Goal: Information Seeking & Learning: Check status

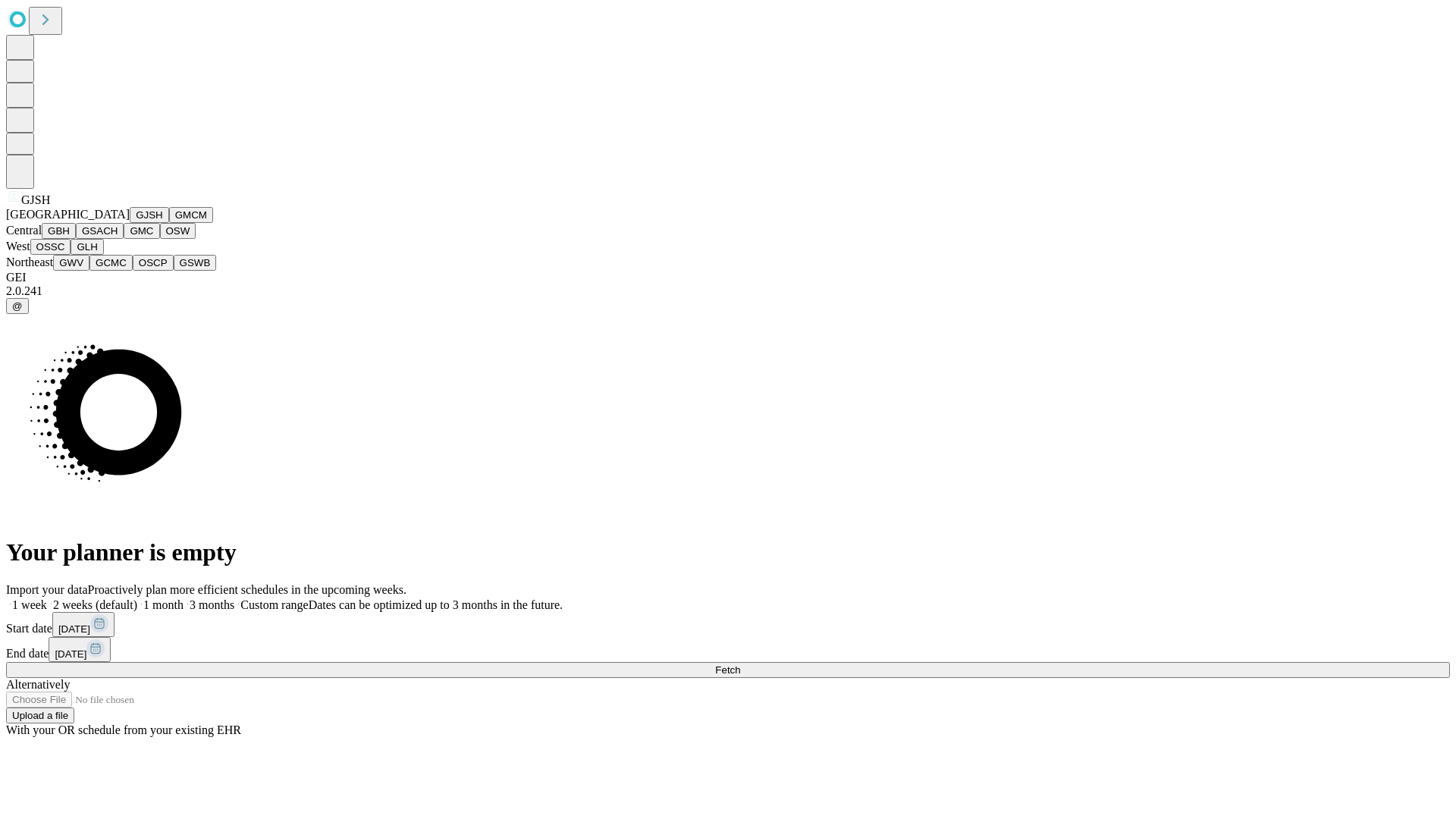
click at [130, 223] on button "GJSH" at bounding box center [149, 215] width 40 height 16
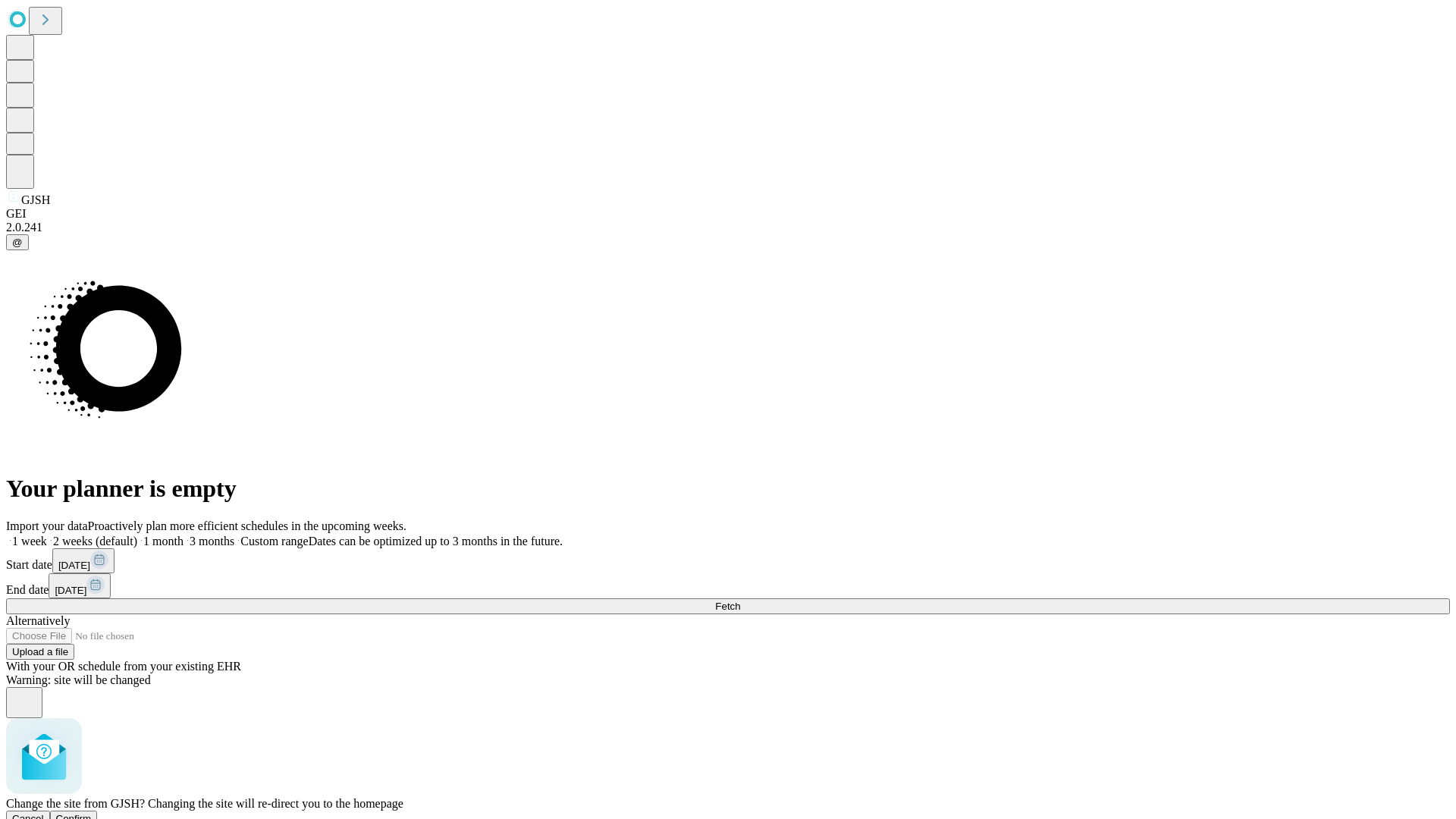
click at [92, 813] on span "Confirm" at bounding box center [73, 818] width 36 height 11
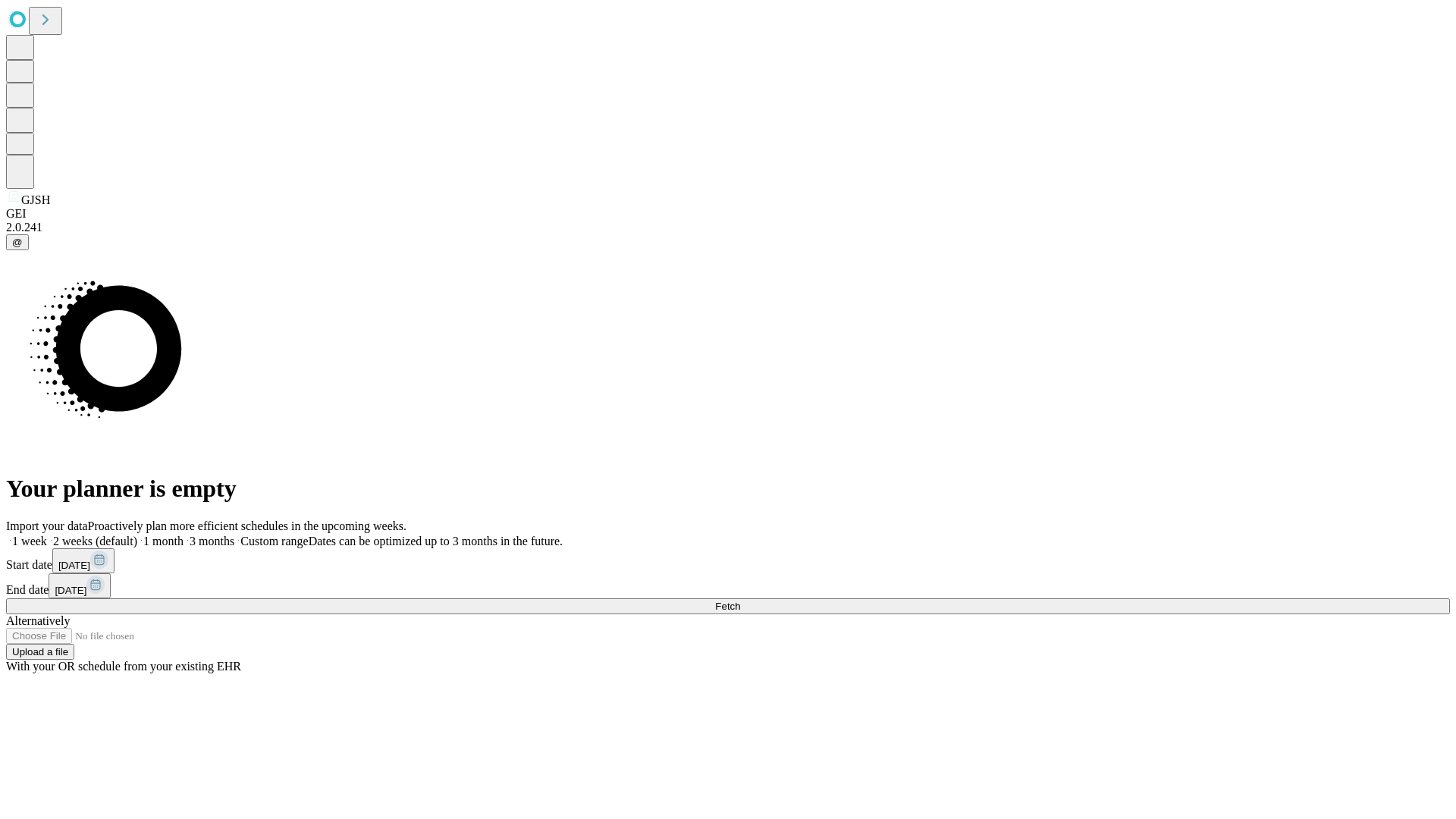
click at [47, 535] on label "1 week" at bounding box center [27, 541] width 41 height 13
click at [740, 600] on span "Fetch" at bounding box center [728, 606] width 25 height 11
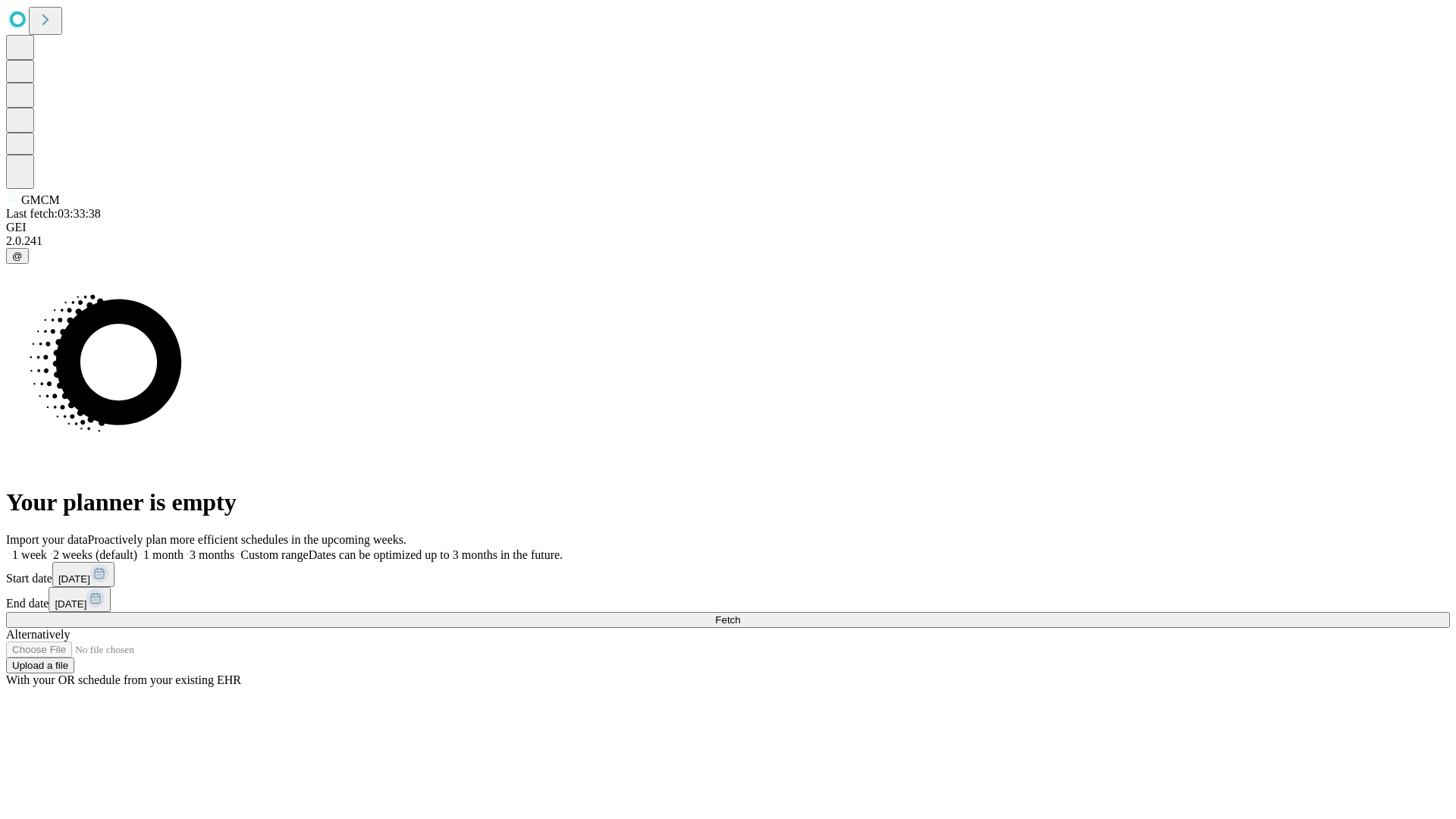
click at [47, 548] on label "1 week" at bounding box center [27, 554] width 41 height 13
click at [740, 614] on span "Fetch" at bounding box center [728, 620] width 25 height 11
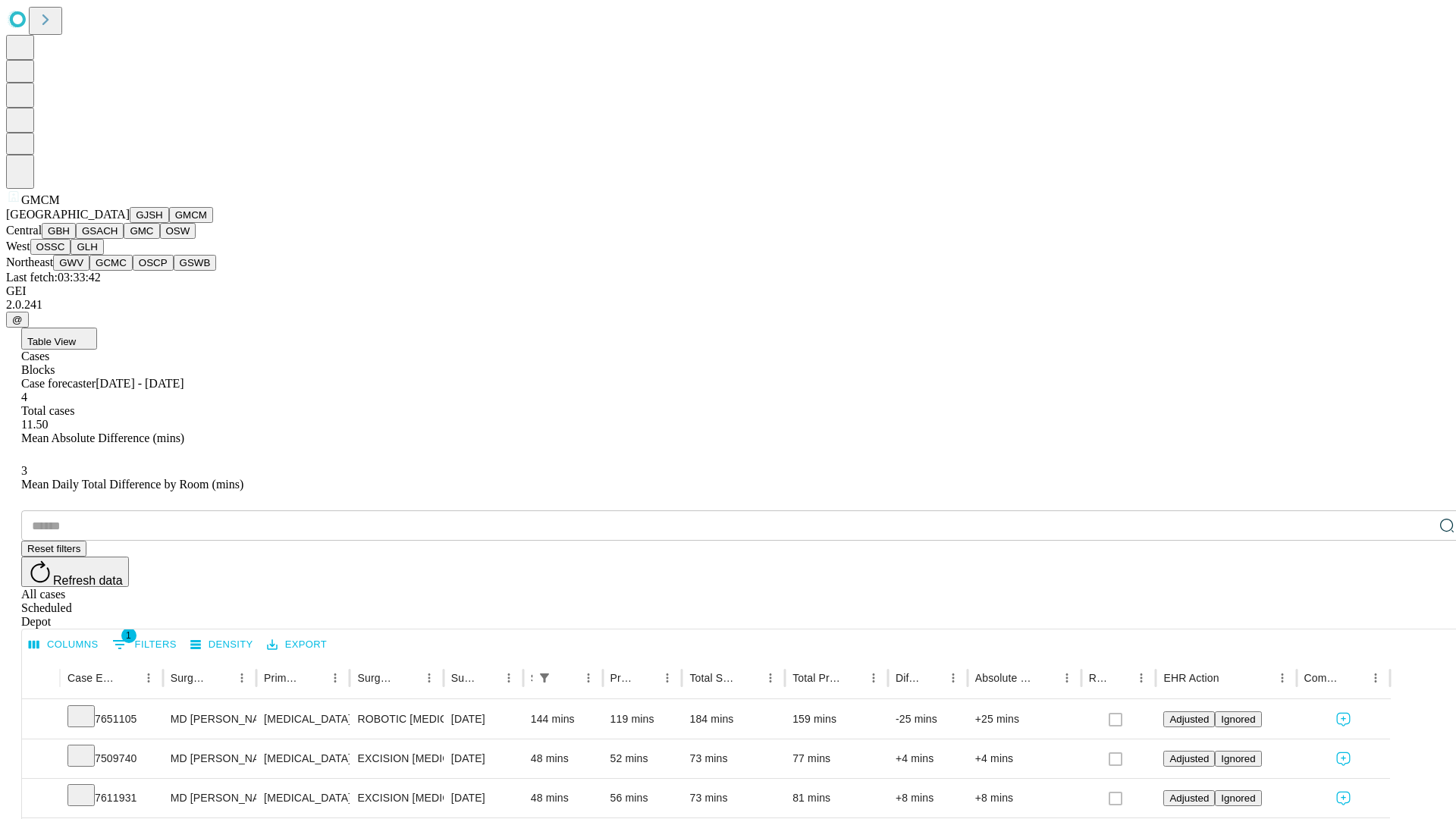
click at [76, 239] on button "GBH" at bounding box center [58, 231] width 34 height 16
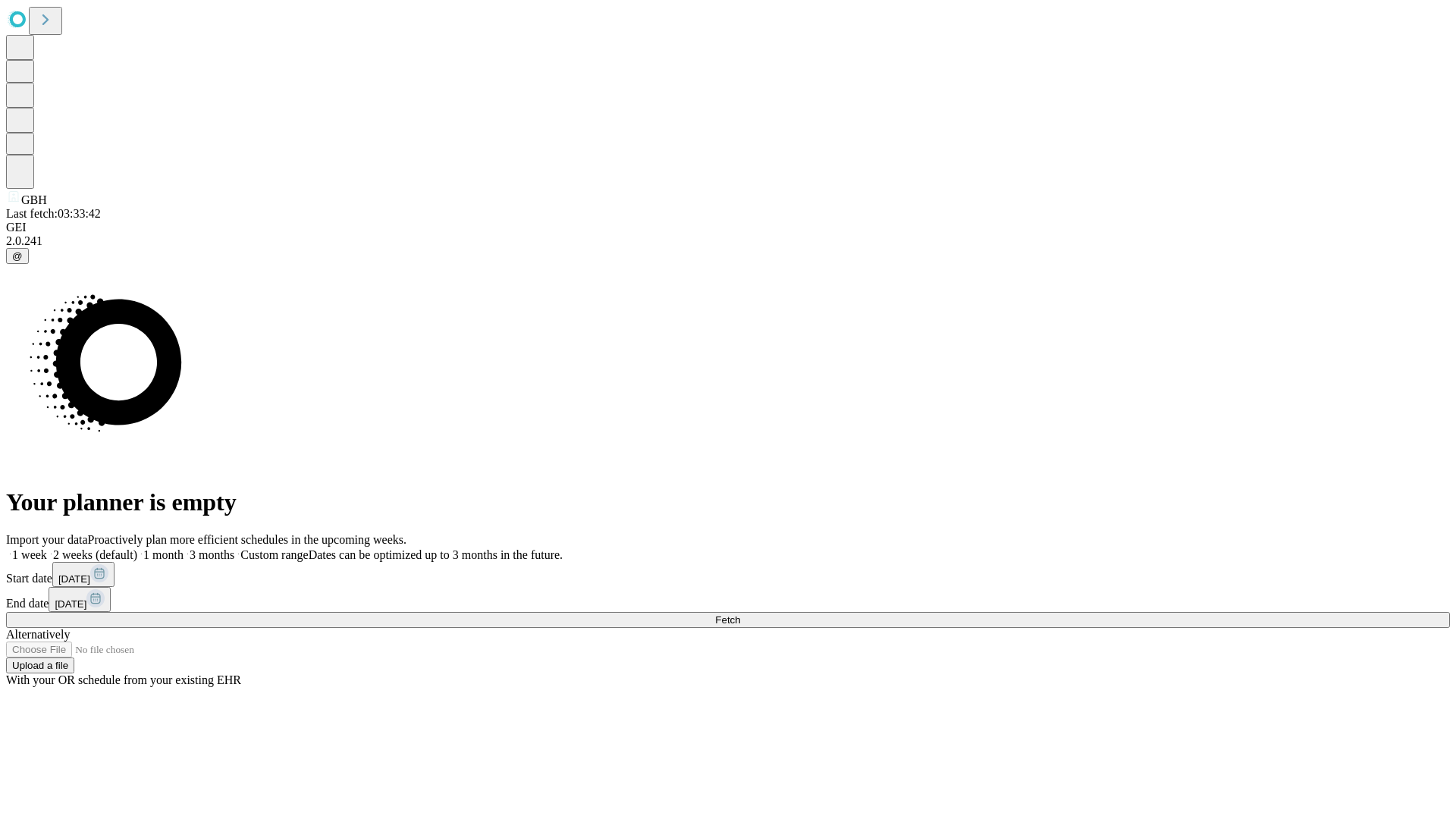
click at [47, 548] on label "1 week" at bounding box center [27, 554] width 41 height 13
click at [740, 614] on span "Fetch" at bounding box center [728, 620] width 25 height 11
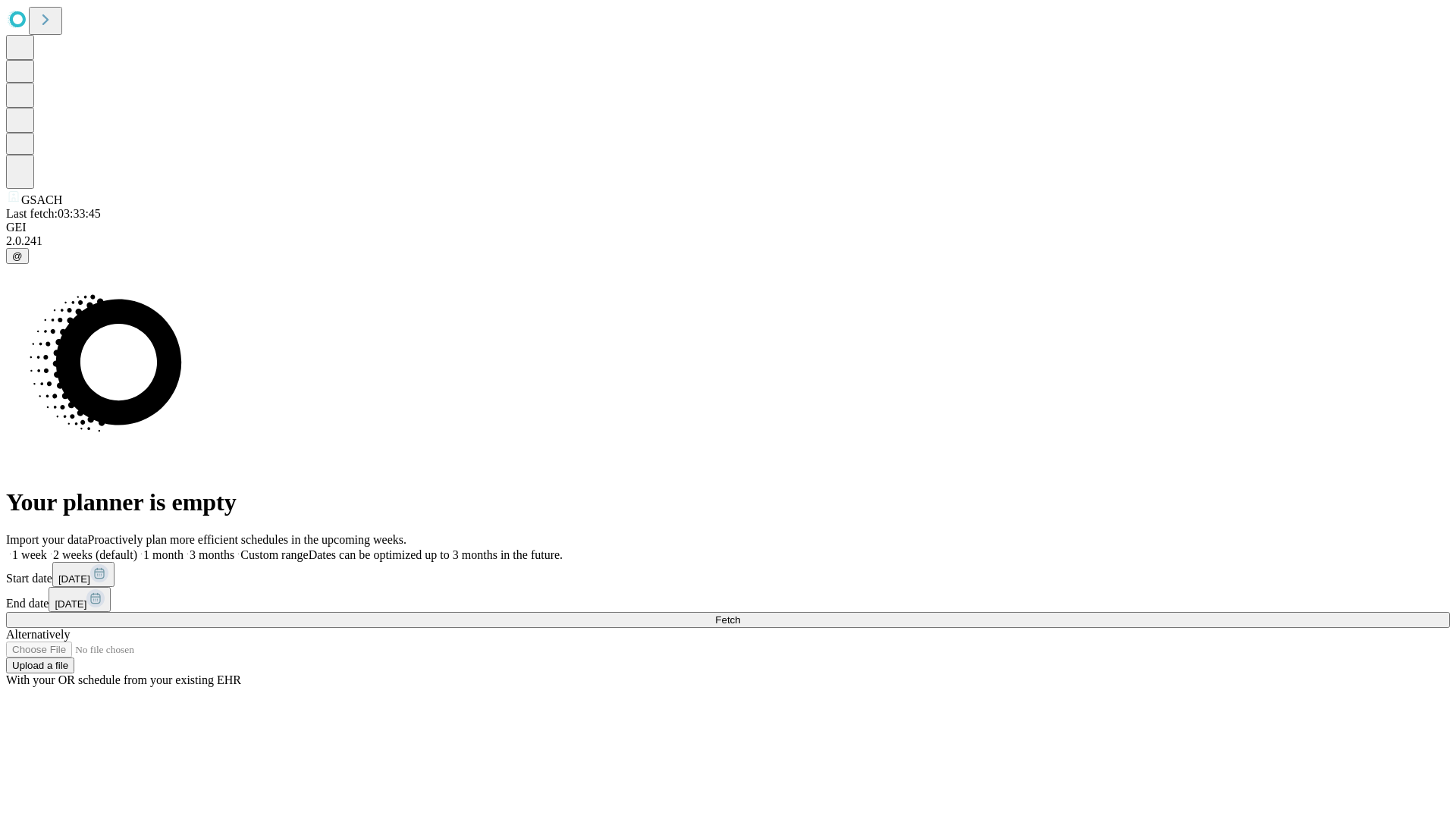
click at [47, 548] on label "1 week" at bounding box center [27, 554] width 41 height 13
click at [740, 614] on span "Fetch" at bounding box center [728, 620] width 25 height 11
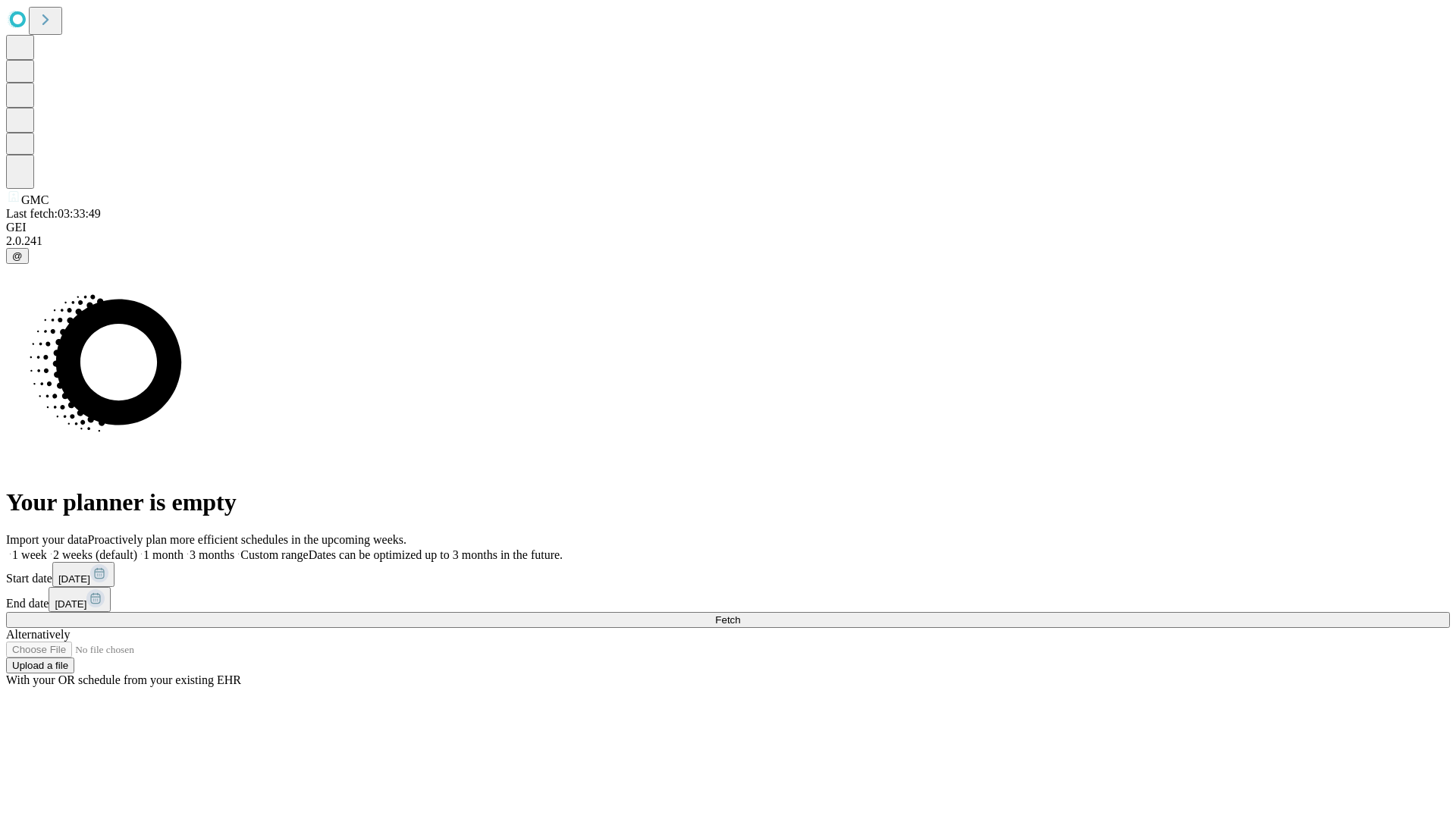
click at [47, 548] on label "1 week" at bounding box center [27, 554] width 41 height 13
click at [740, 614] on span "Fetch" at bounding box center [728, 620] width 25 height 11
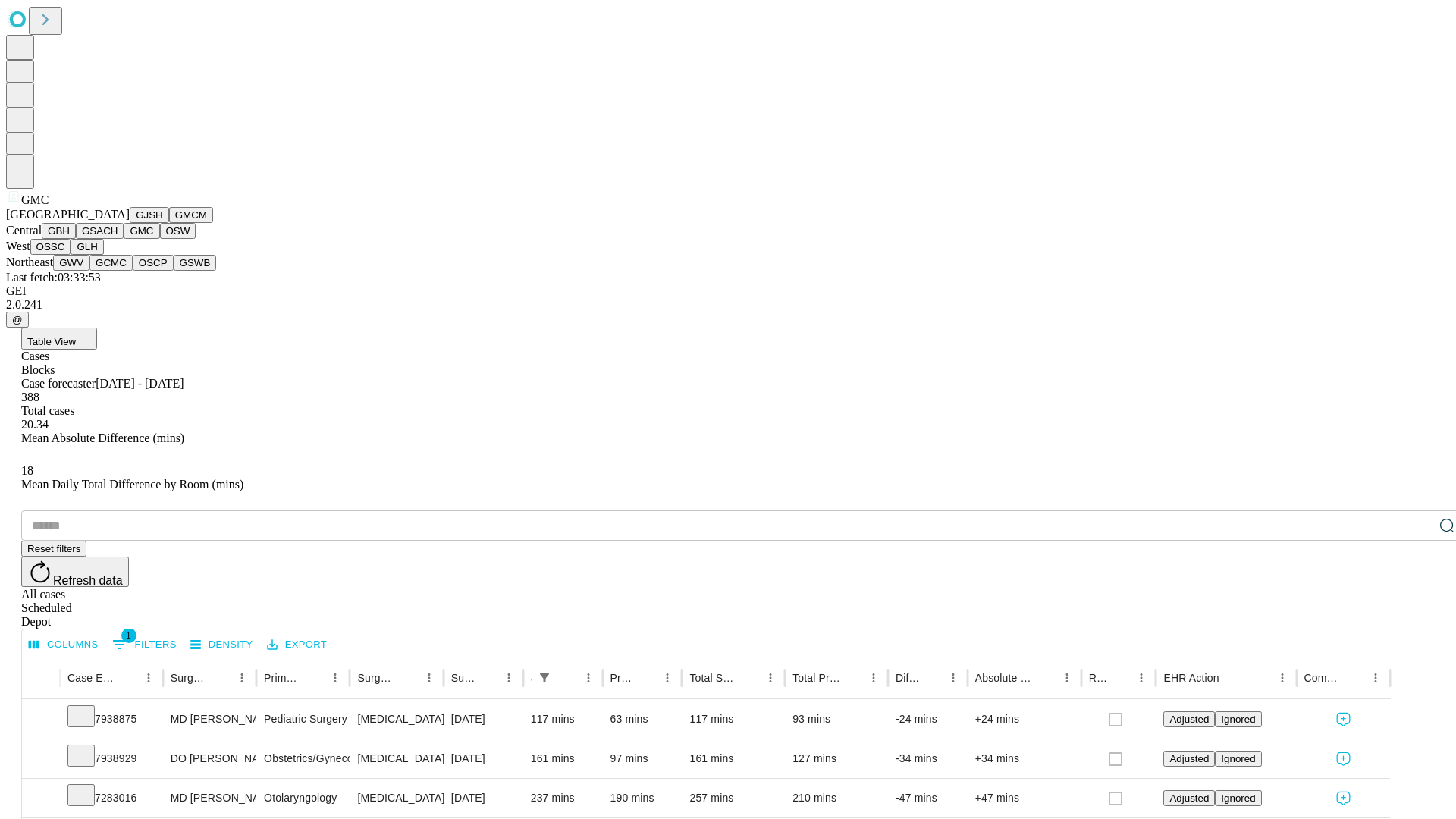
click at [160, 239] on button "OSW" at bounding box center [179, 231] width 36 height 16
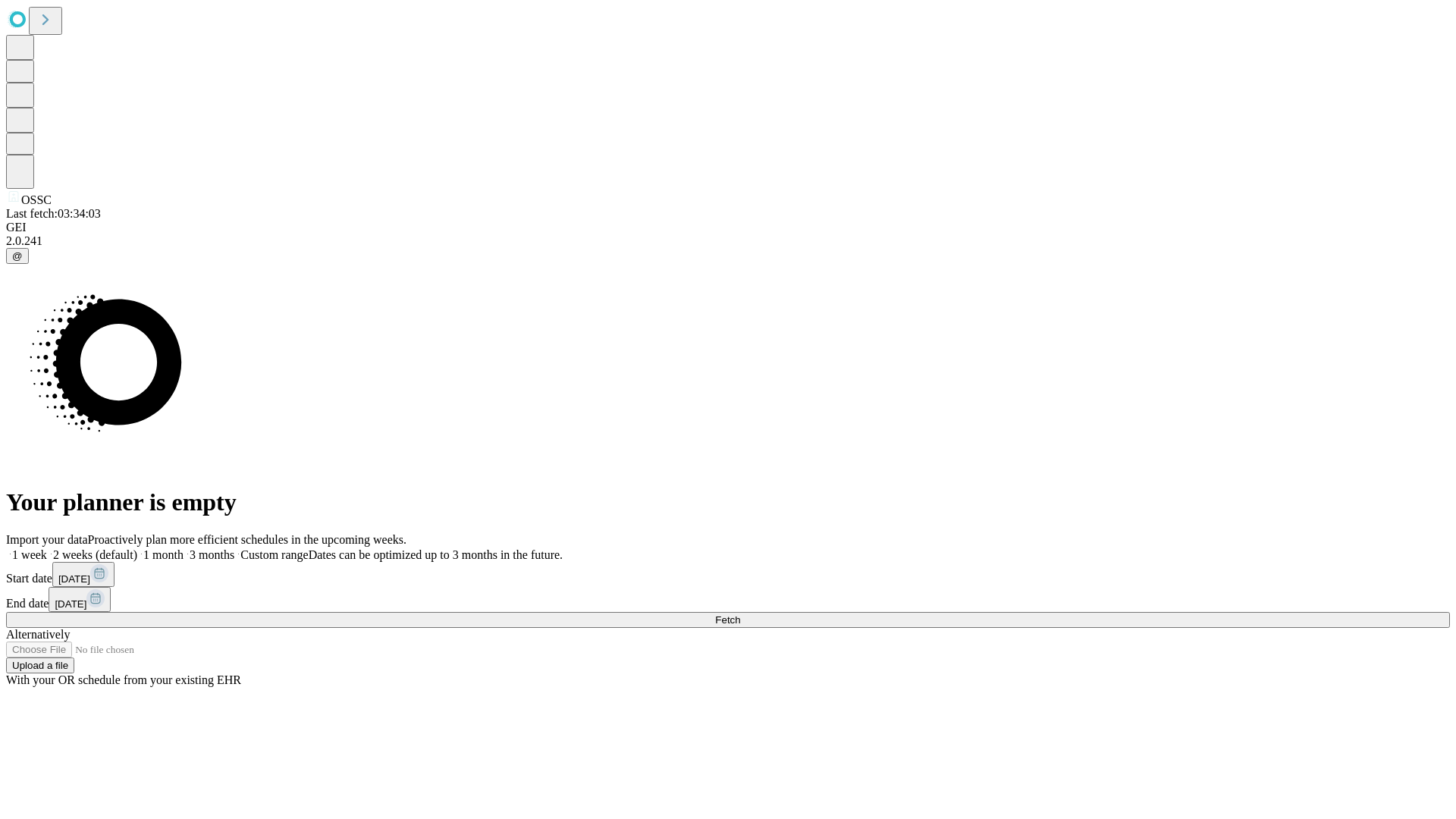
click at [47, 548] on label "1 week" at bounding box center [27, 554] width 41 height 13
click at [740, 614] on span "Fetch" at bounding box center [728, 620] width 25 height 11
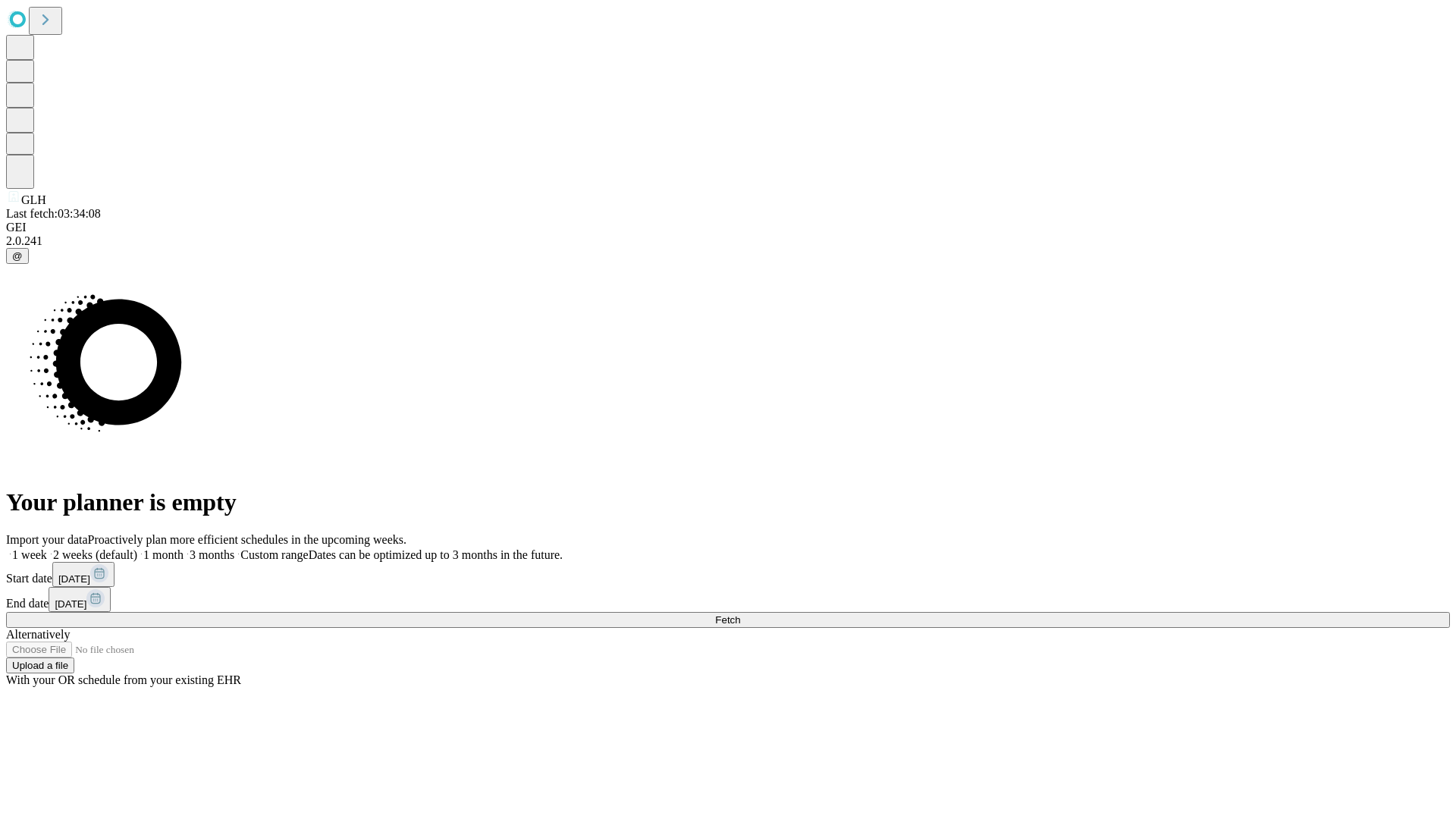
click at [47, 548] on label "1 week" at bounding box center [27, 554] width 41 height 13
click at [740, 614] on span "Fetch" at bounding box center [728, 620] width 25 height 11
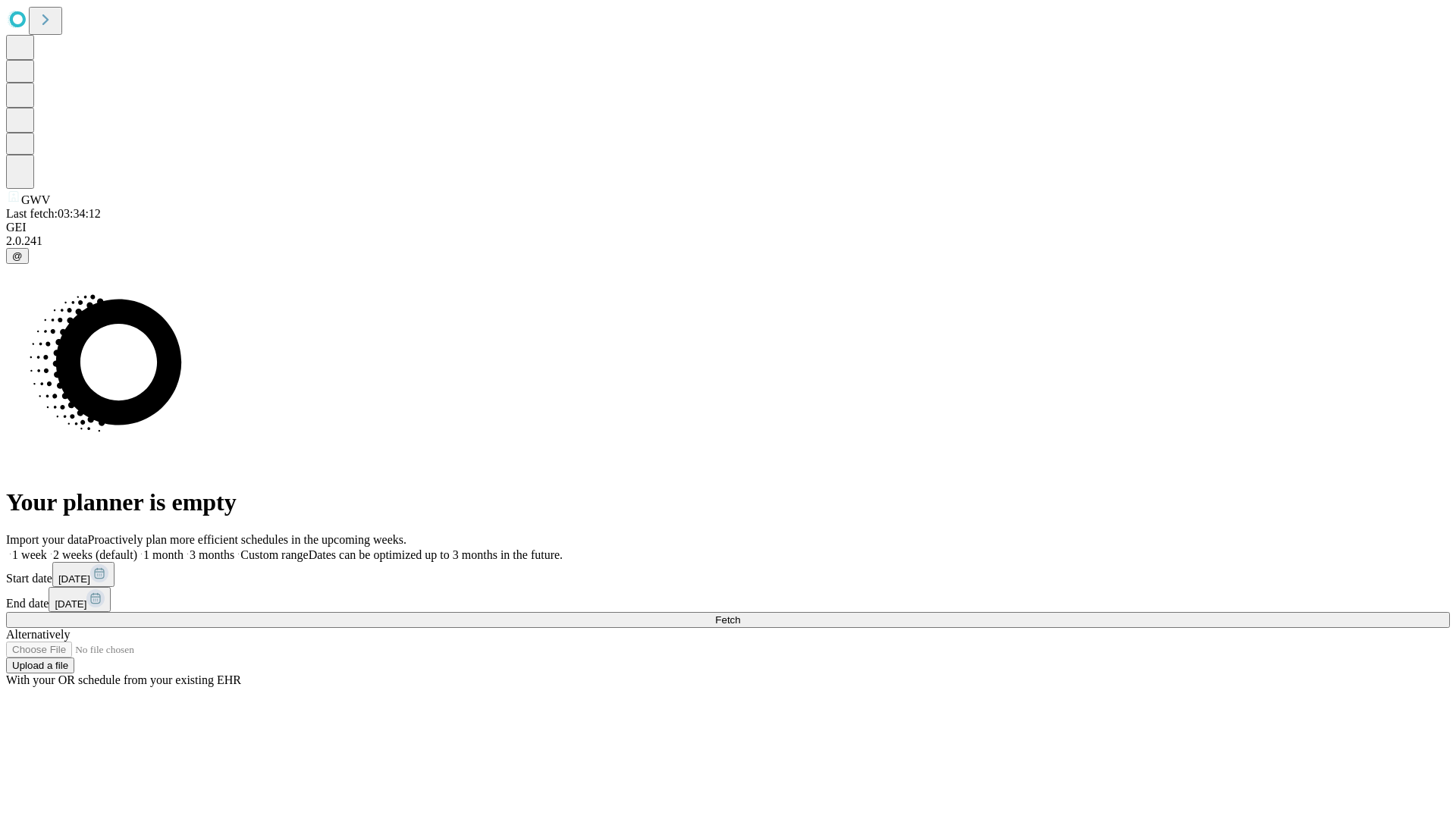
click at [47, 548] on label "1 week" at bounding box center [27, 554] width 41 height 13
click at [740, 614] on span "Fetch" at bounding box center [728, 620] width 25 height 11
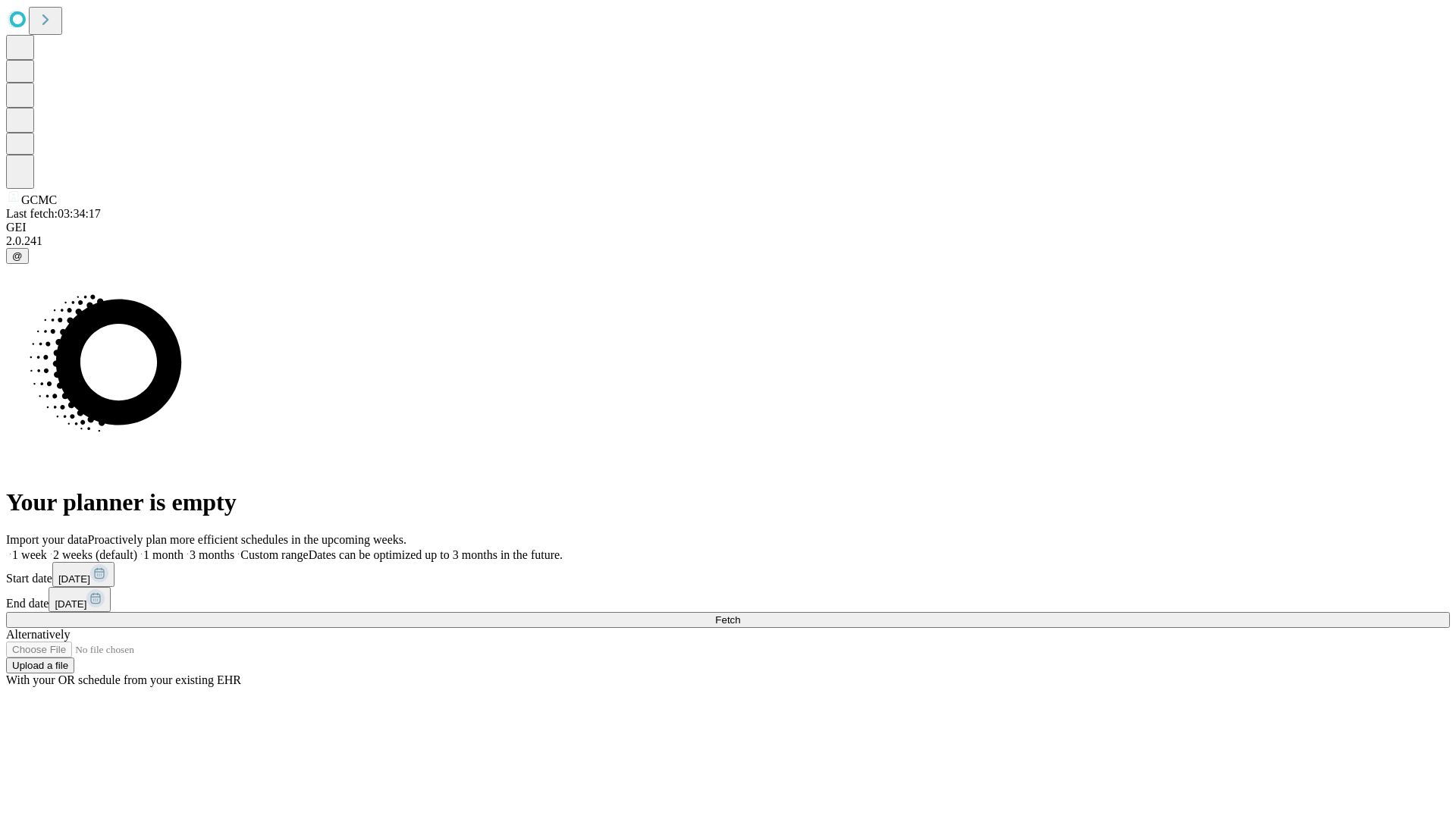
click at [47, 548] on label "1 week" at bounding box center [27, 554] width 41 height 13
click at [740, 614] on span "Fetch" at bounding box center [728, 620] width 25 height 11
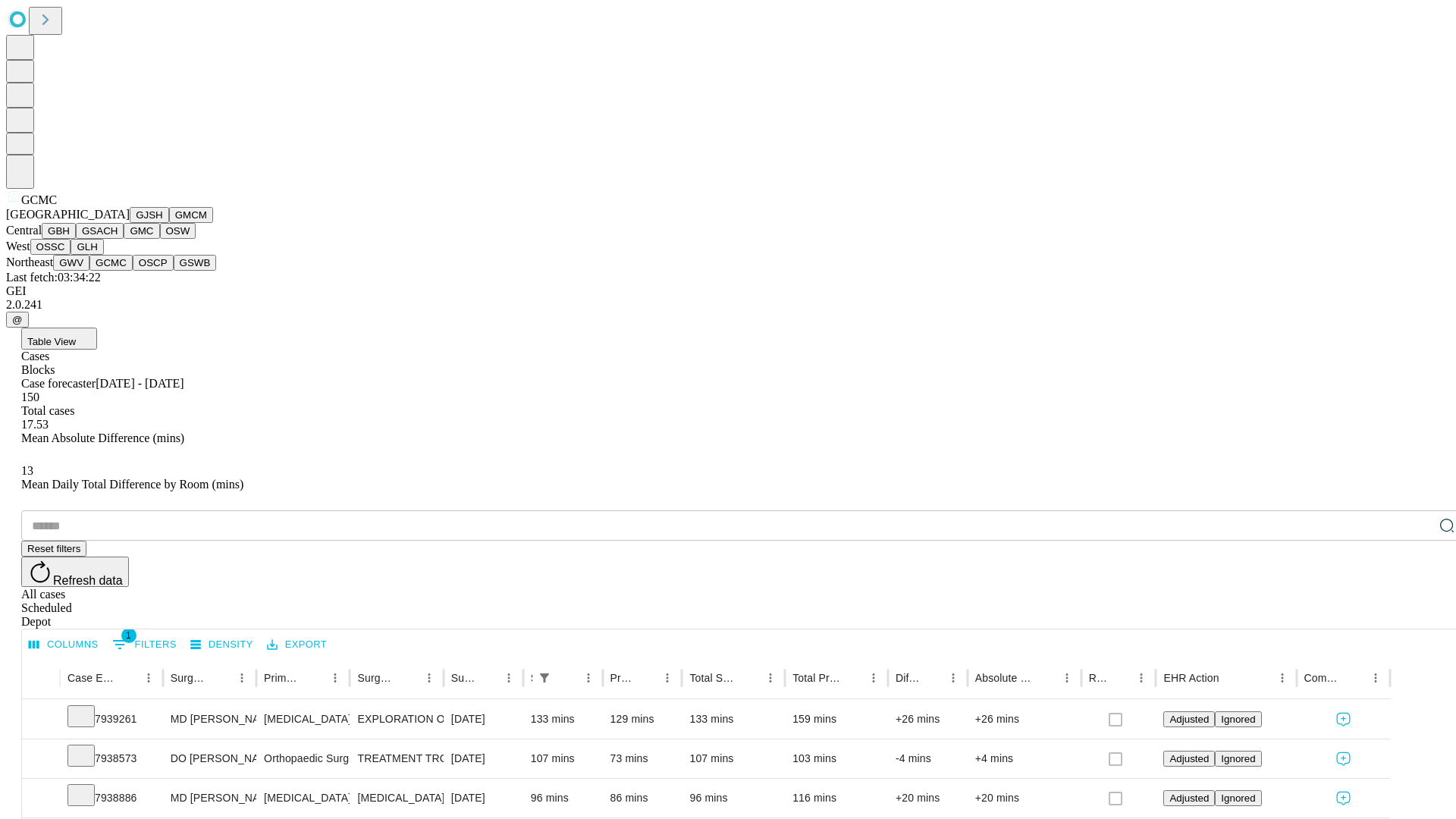
click at [133, 271] on button "OSCP" at bounding box center [153, 263] width 41 height 16
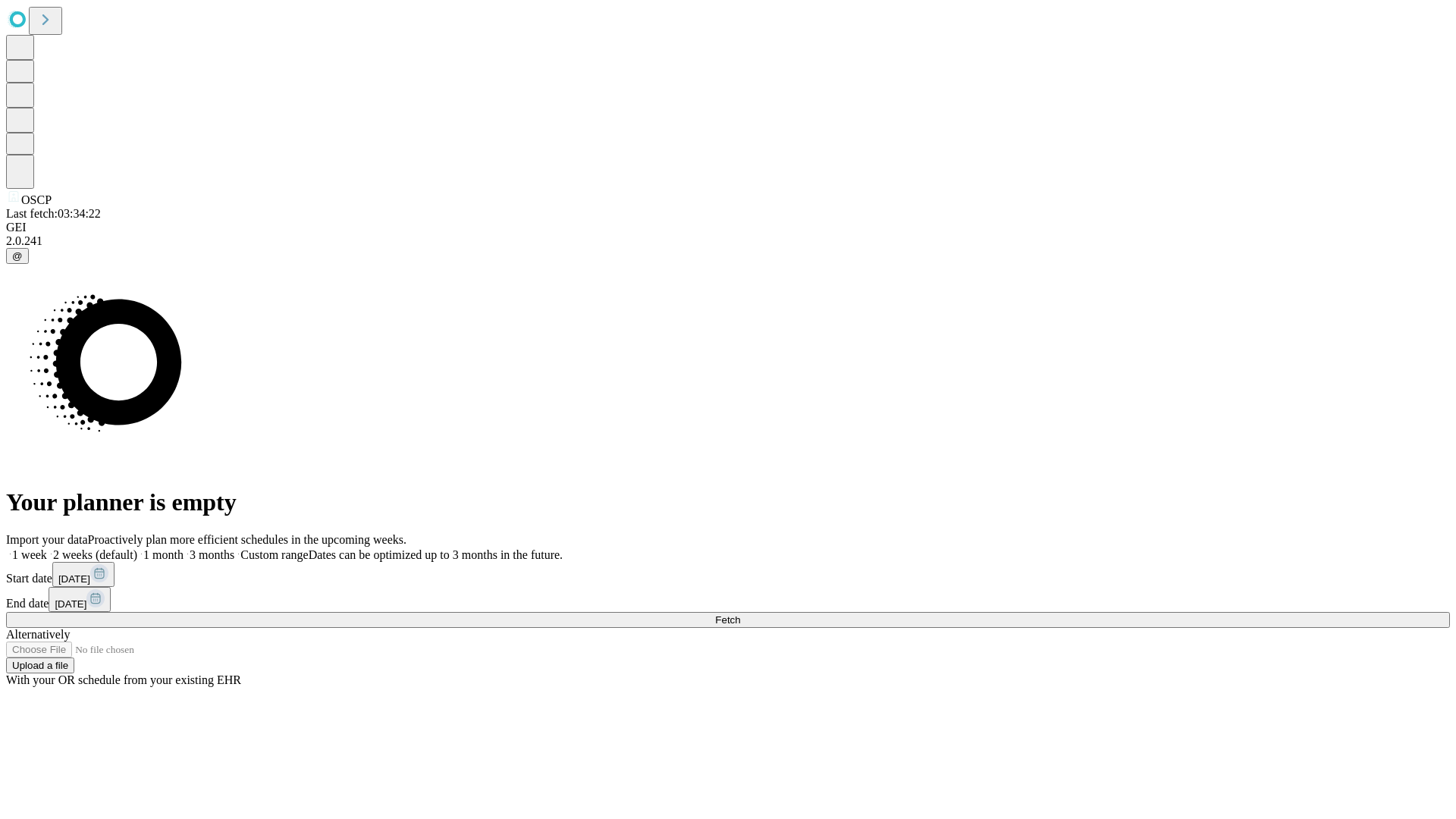
click at [47, 548] on label "1 week" at bounding box center [27, 554] width 41 height 13
click at [740, 614] on span "Fetch" at bounding box center [728, 620] width 25 height 11
